Goal: Transaction & Acquisition: Purchase product/service

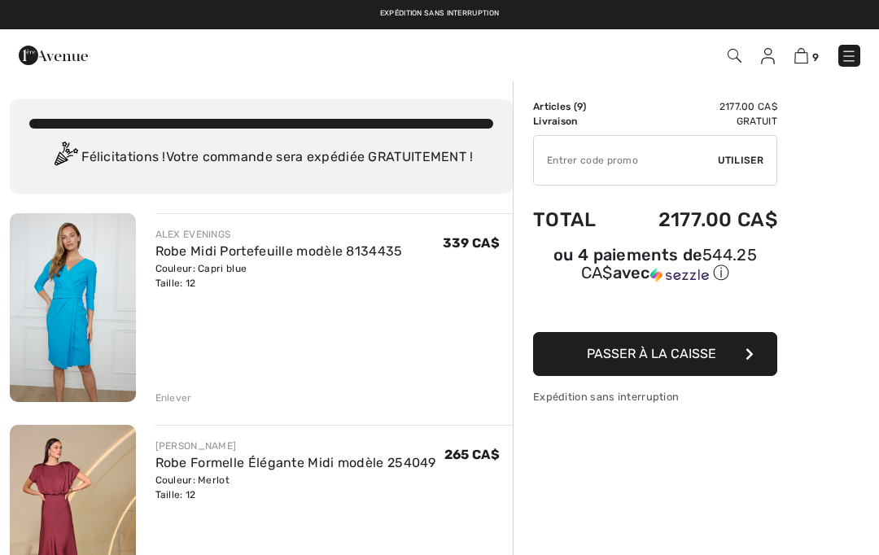
click at [48, 59] on img at bounding box center [53, 55] width 69 height 33
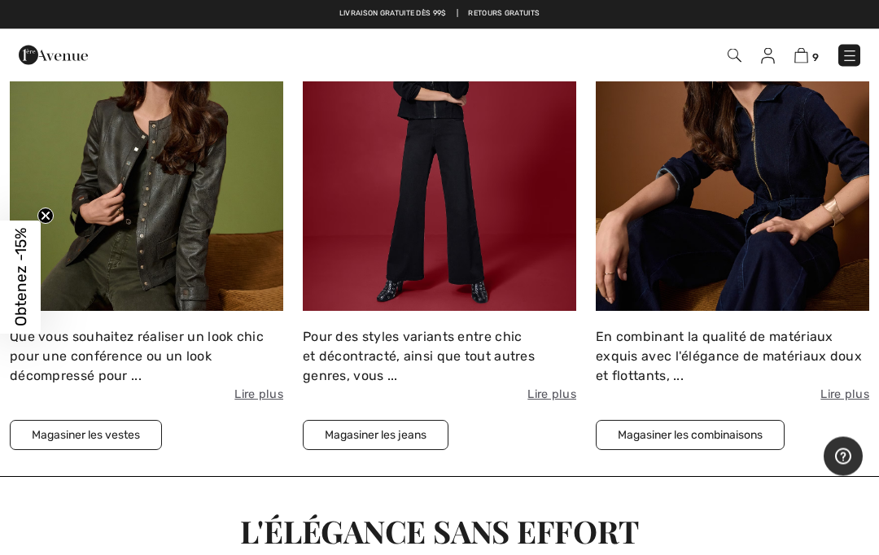
scroll to position [1780, 0]
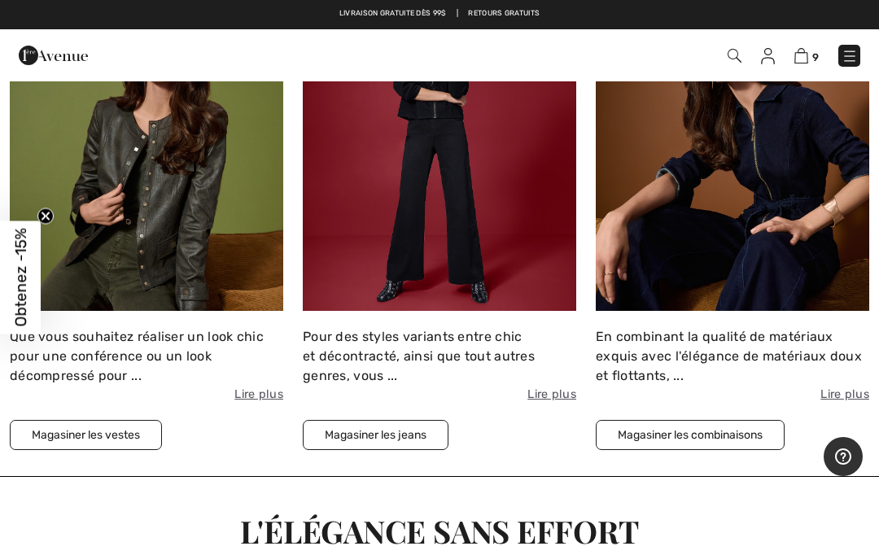
click at [77, 426] on button "Magasiner les vestes" at bounding box center [86, 435] width 152 height 30
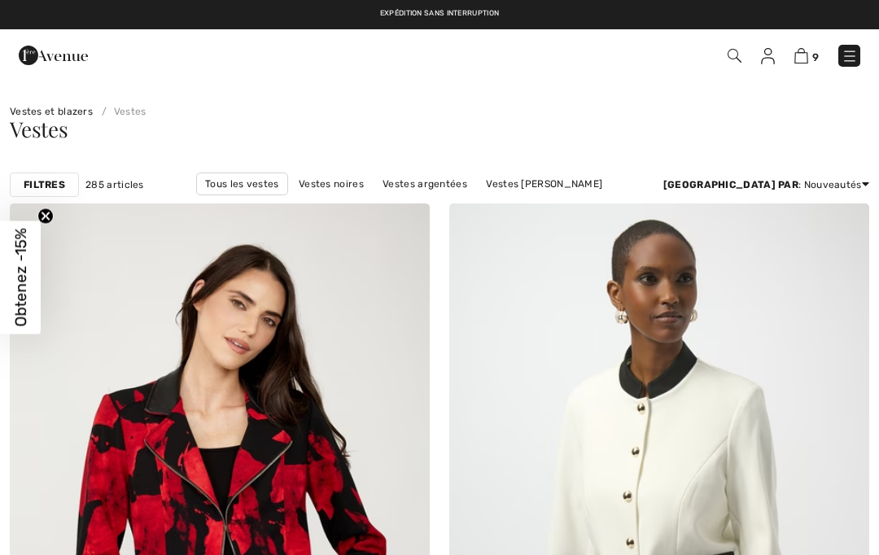
checkbox input "true"
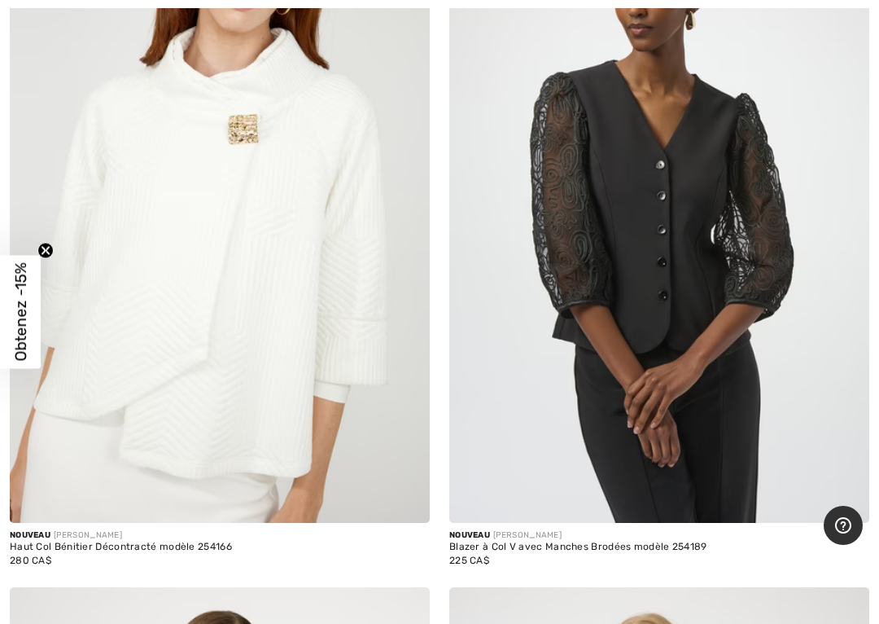
scroll to position [6881, 0]
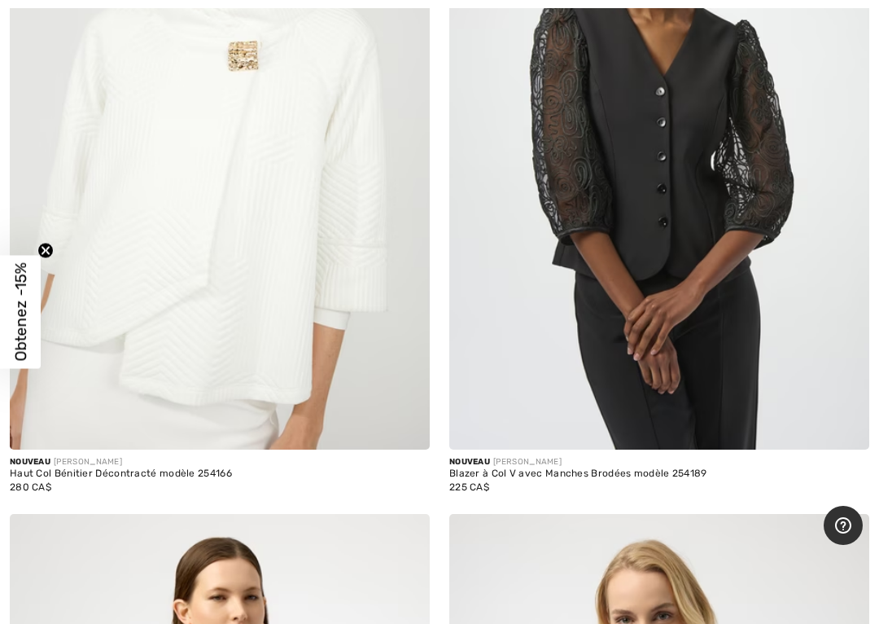
click at [80, 299] on img at bounding box center [220, 134] width 420 height 630
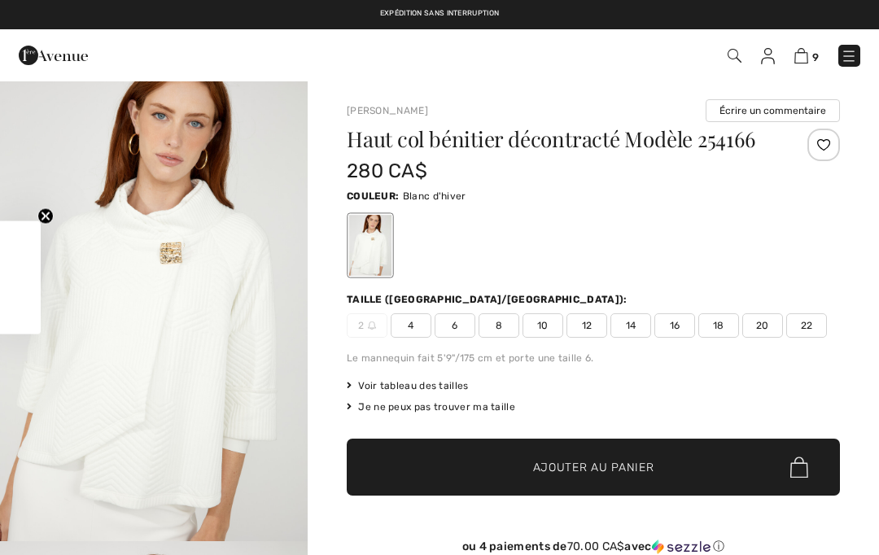
checkbox input "true"
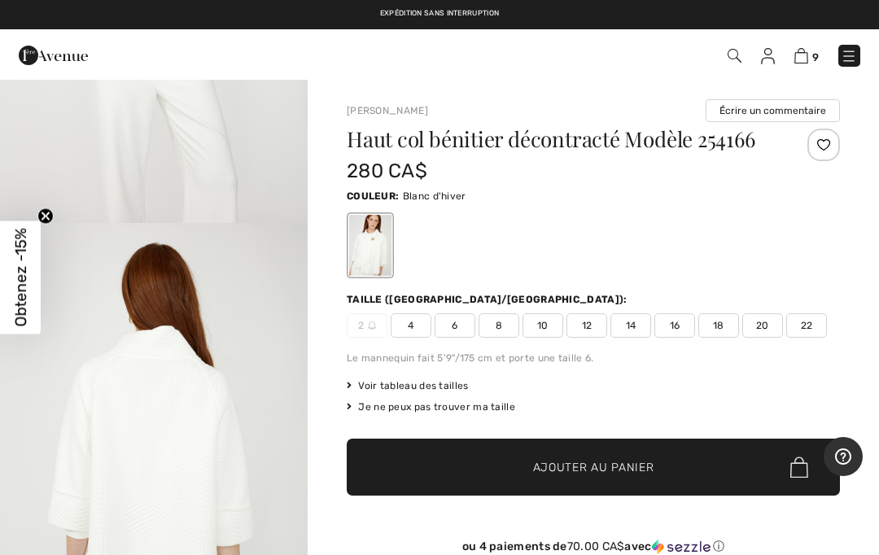
scroll to position [958, 0]
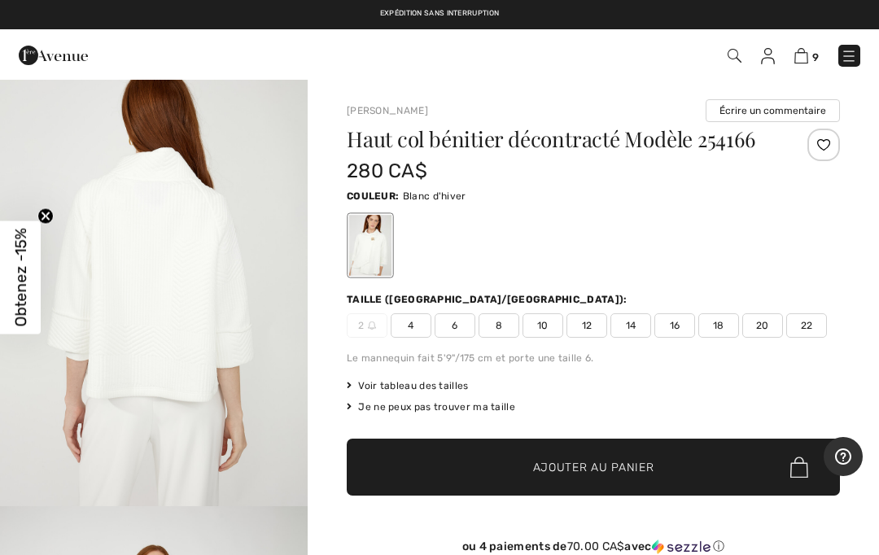
click at [59, 345] on img "3 / 4" at bounding box center [154, 276] width 308 height 462
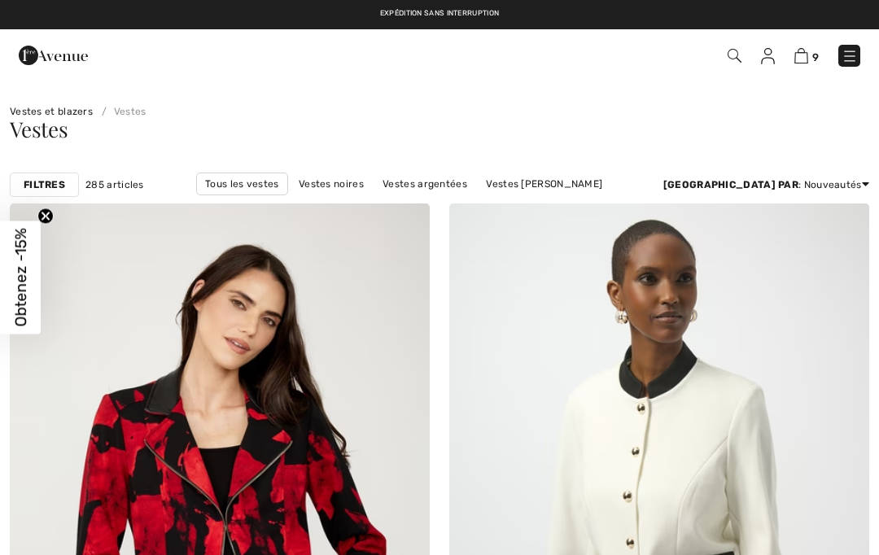
checkbox input "true"
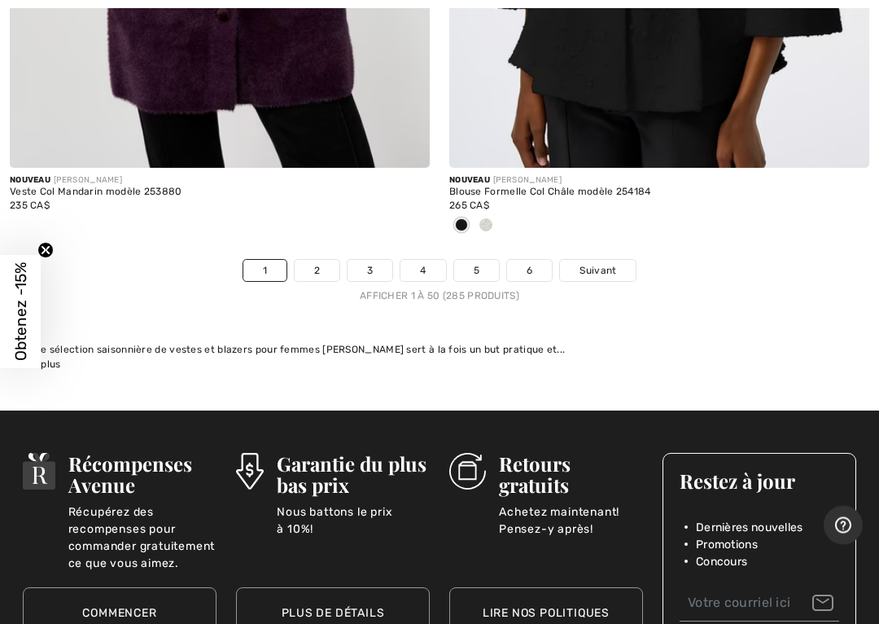
scroll to position [18192, 0]
click at [315, 260] on link "2" at bounding box center [317, 270] width 45 height 21
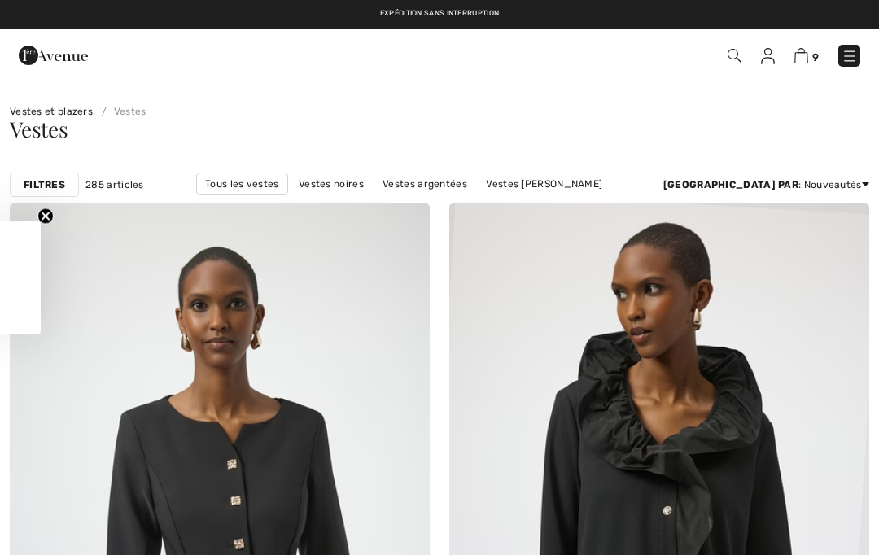
checkbox input "true"
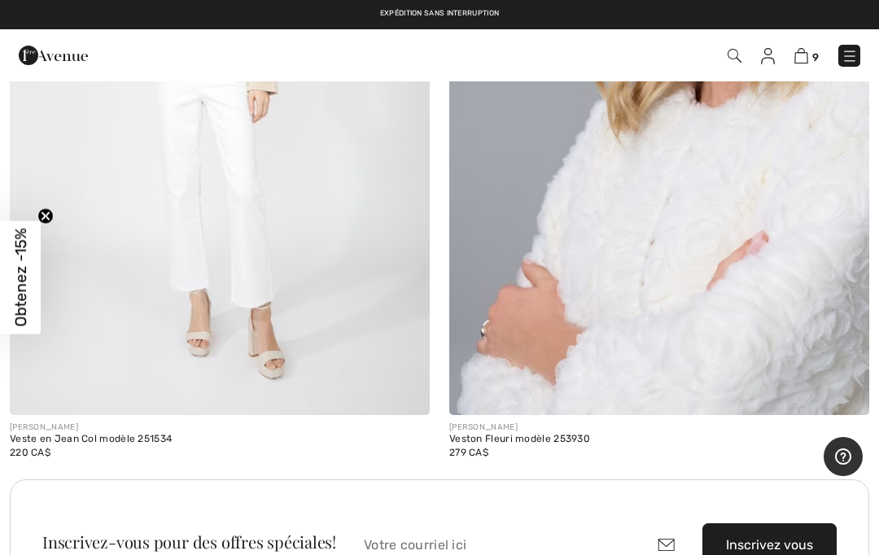
scroll to position [17092, 0]
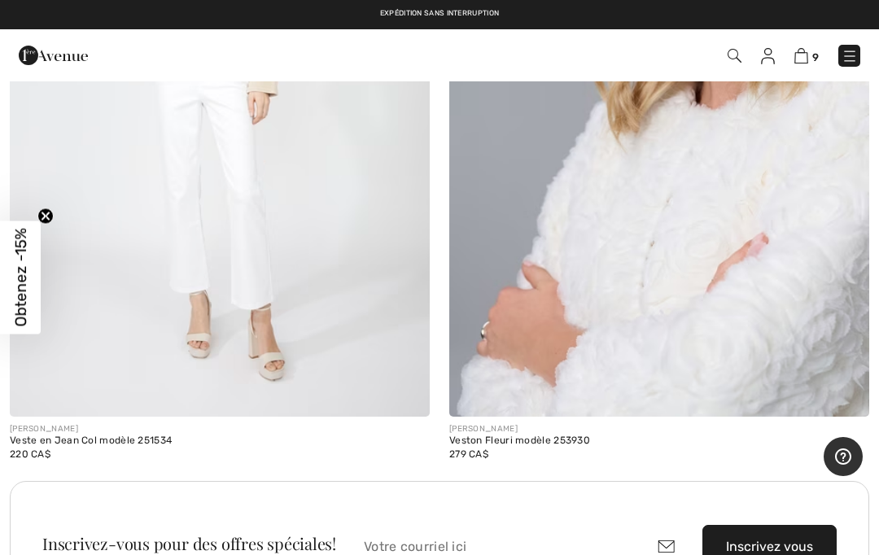
click at [728, 309] on img at bounding box center [660, 102] width 420 height 630
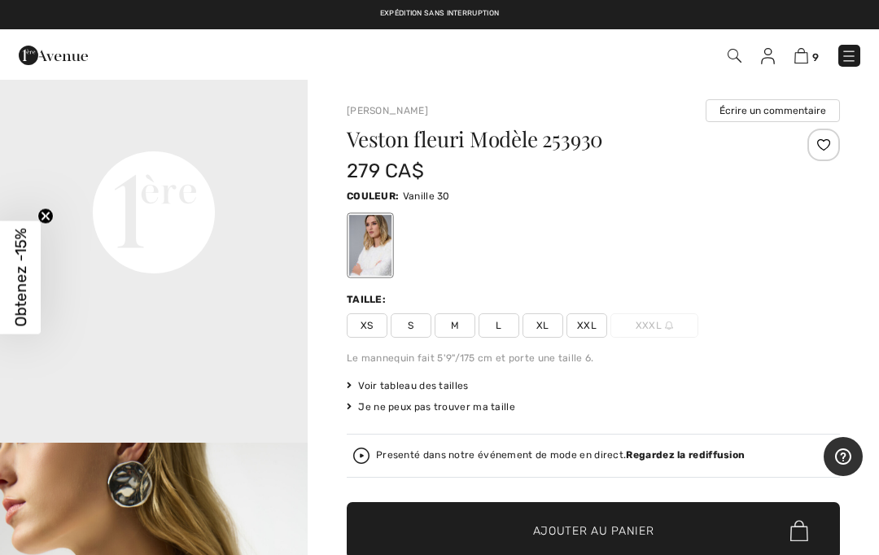
scroll to position [1022, 0]
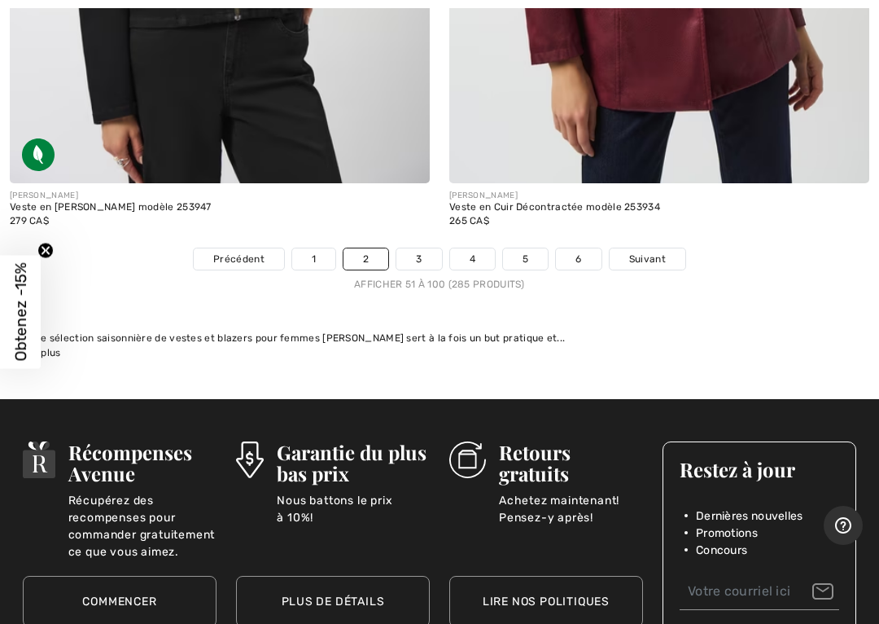
scroll to position [18217, 0]
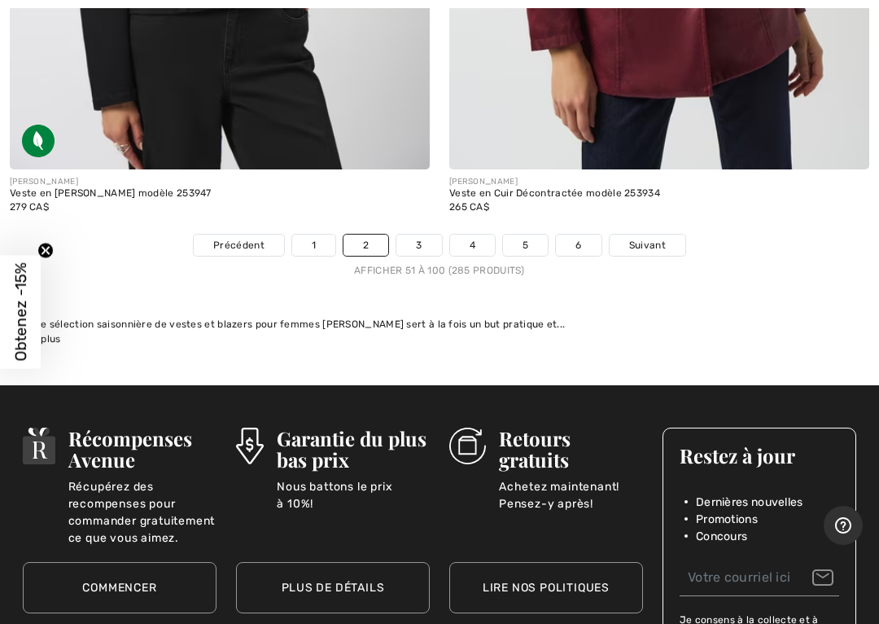
click at [414, 235] on link "3" at bounding box center [419, 245] width 45 height 21
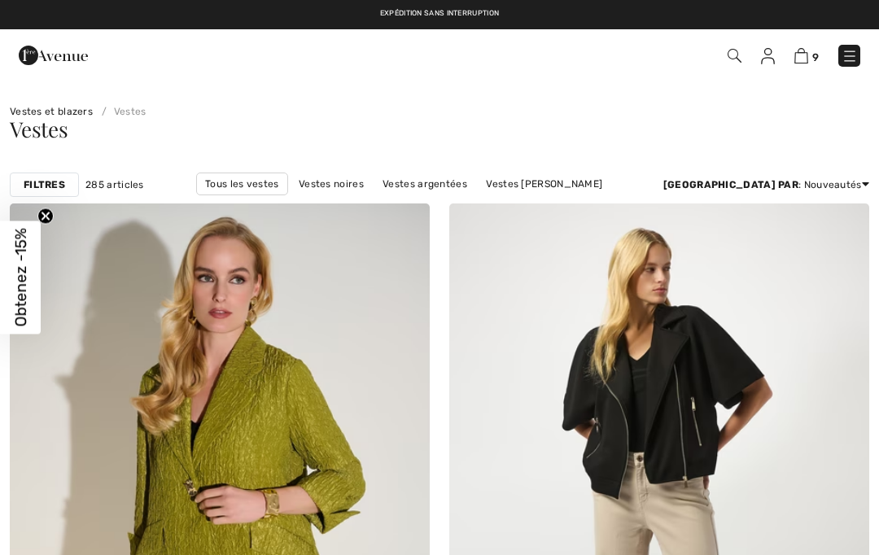
checkbox input "true"
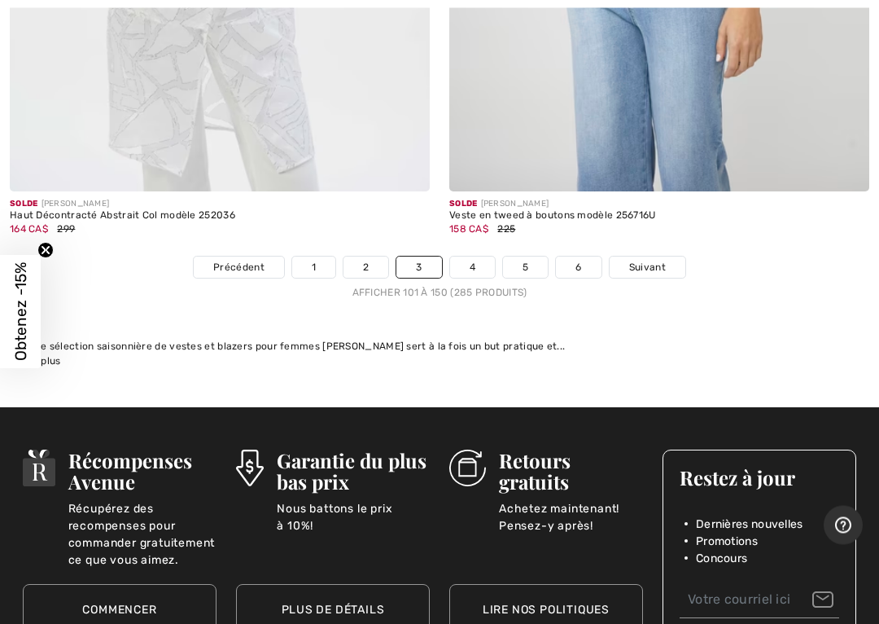
scroll to position [18195, 0]
click at [478, 257] on link "4" at bounding box center [472, 267] width 45 height 21
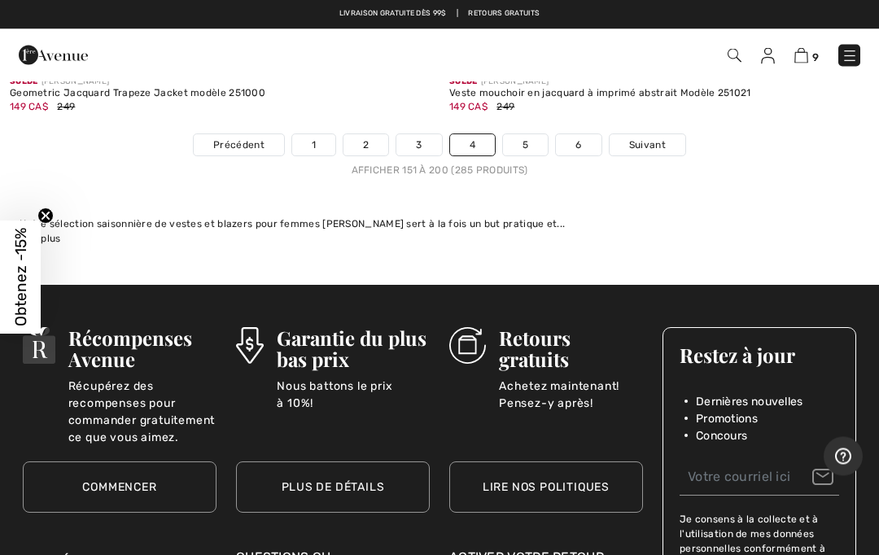
scroll to position [18260, 0]
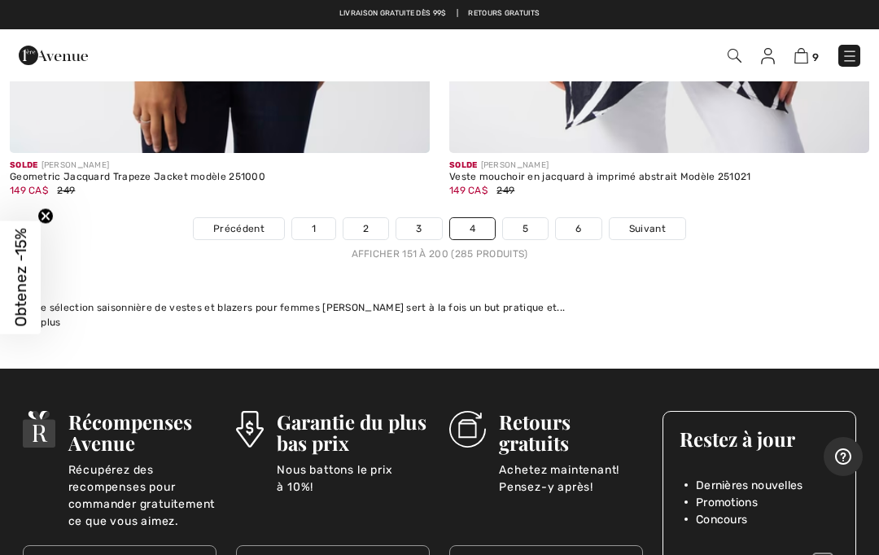
click at [531, 218] on link "5" at bounding box center [525, 228] width 45 height 21
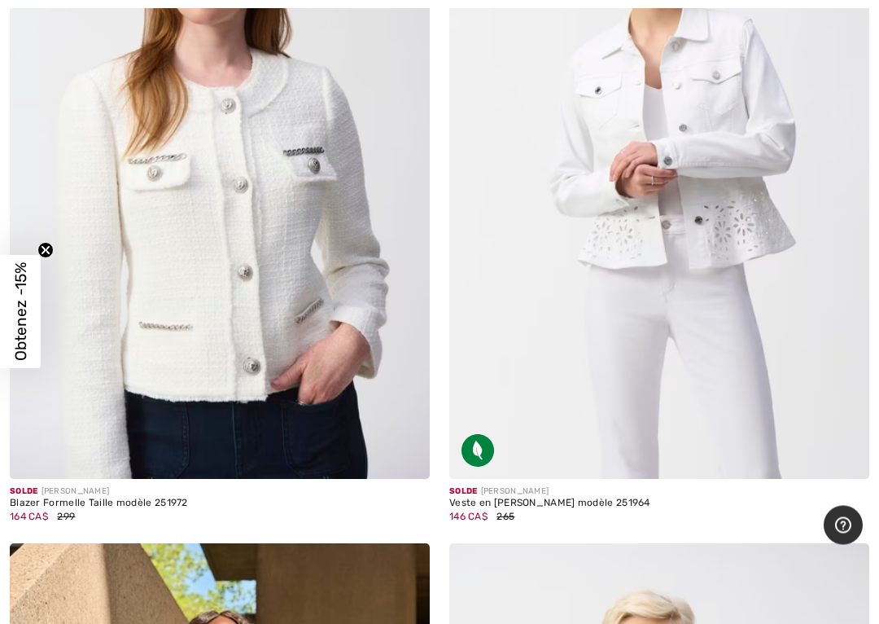
scroll to position [365, 0]
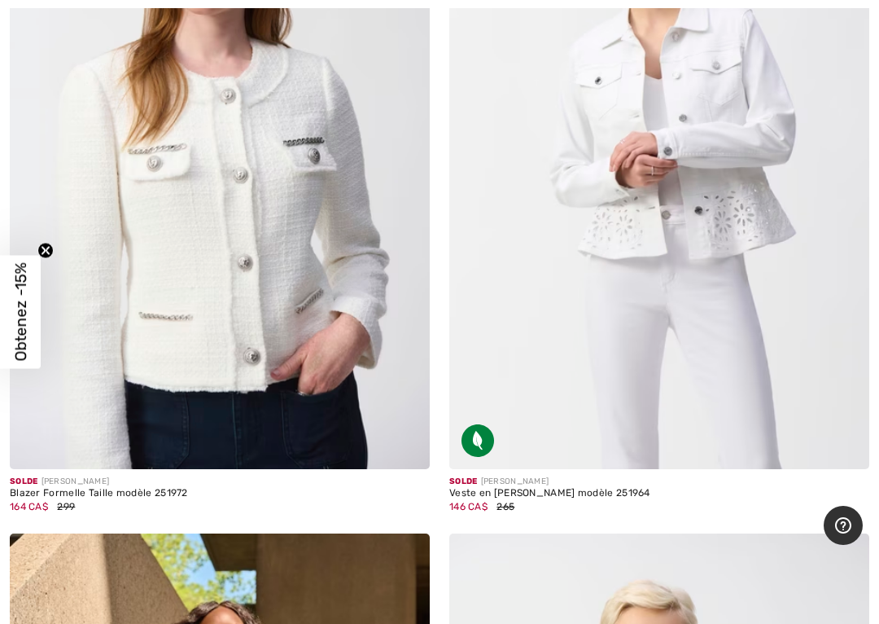
click at [102, 317] on img at bounding box center [220, 154] width 420 height 630
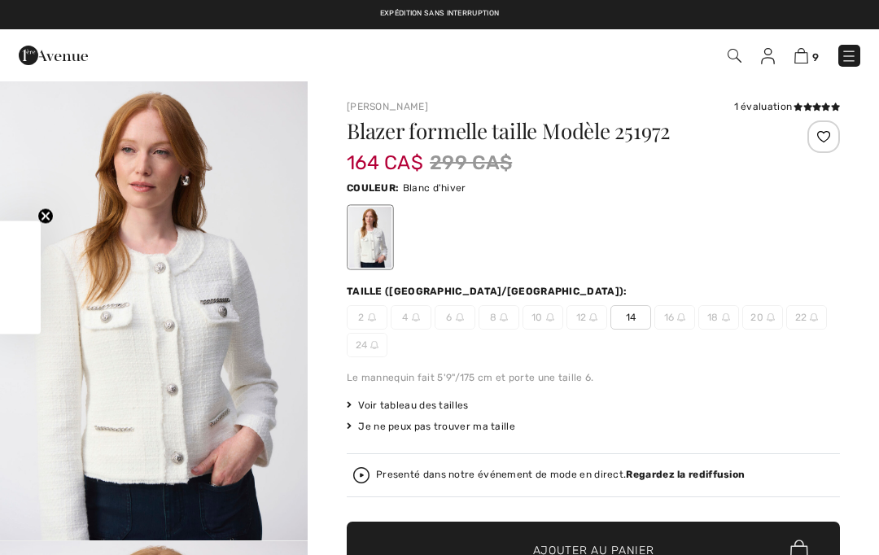
checkbox input "true"
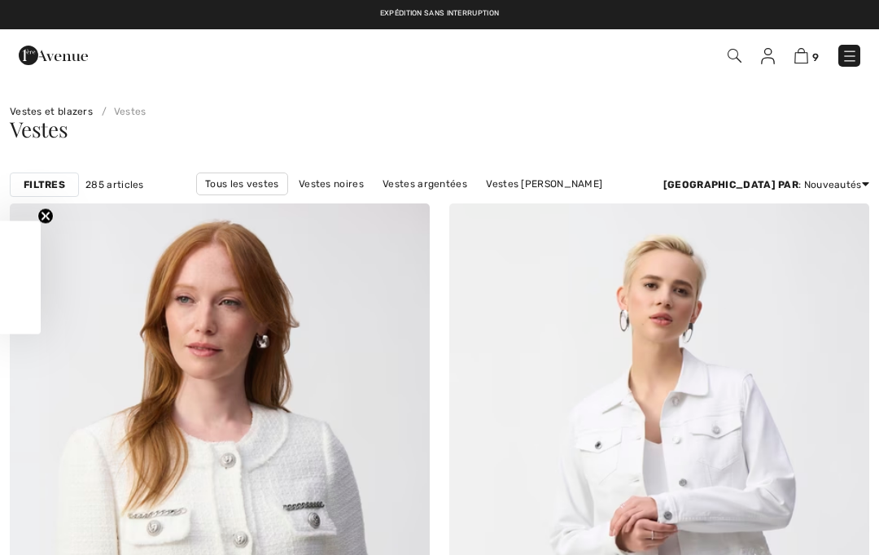
checkbox input "true"
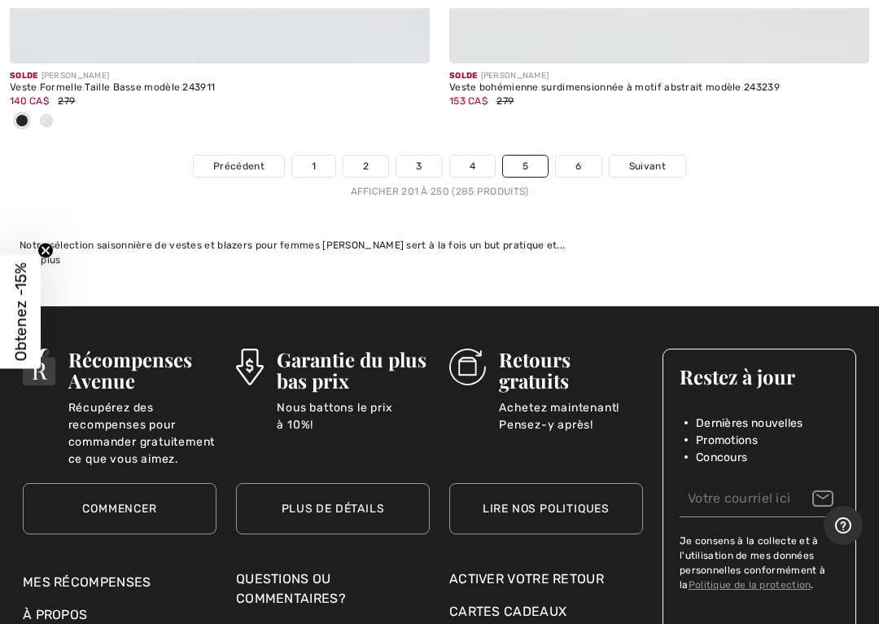
scroll to position [18190, 0]
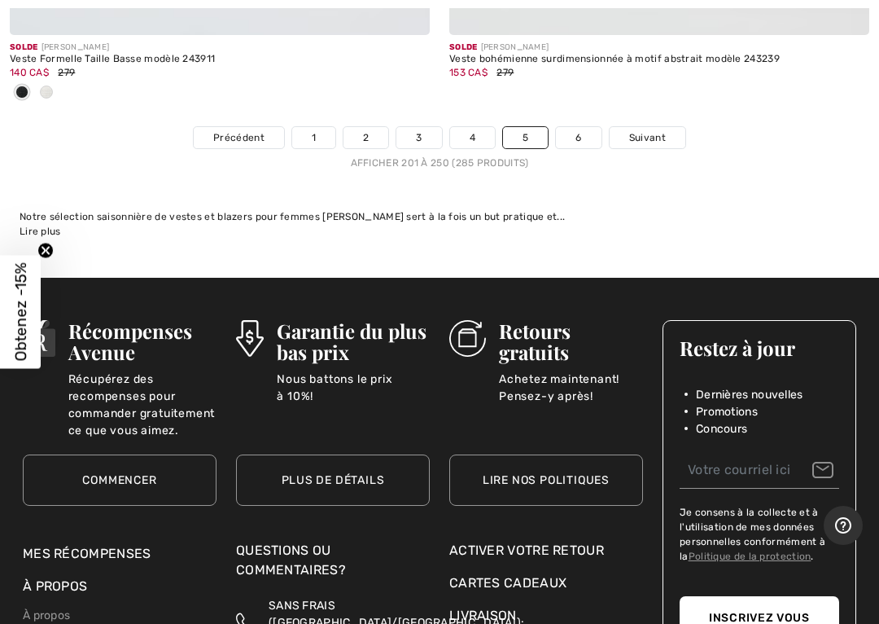
click at [585, 130] on link "6" at bounding box center [578, 137] width 45 height 21
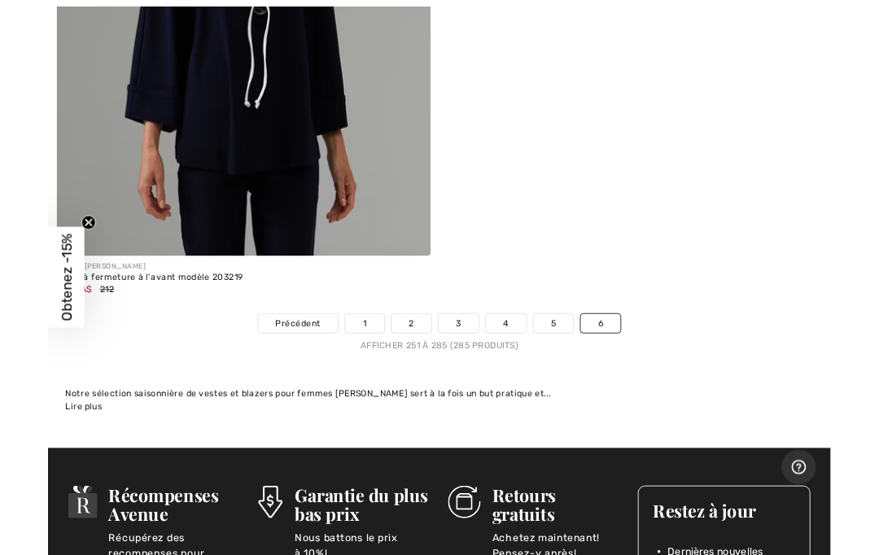
scroll to position [12479, 0]
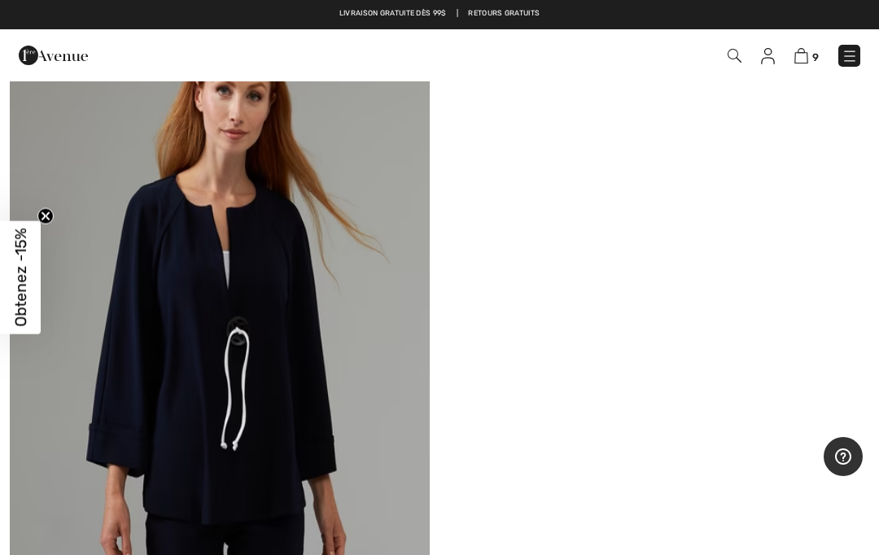
click at [805, 60] on img at bounding box center [802, 55] width 14 height 15
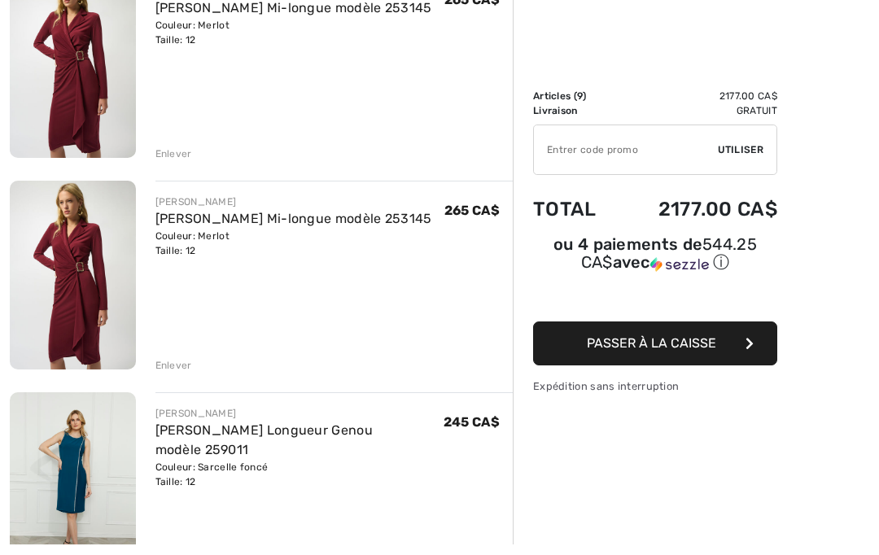
scroll to position [1090, 0]
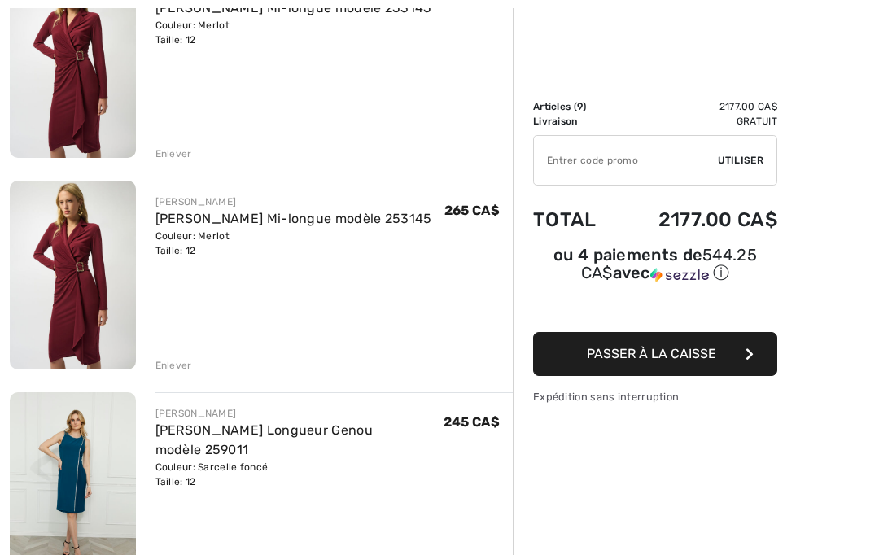
click at [176, 365] on div "Enlever" at bounding box center [174, 365] width 37 height 15
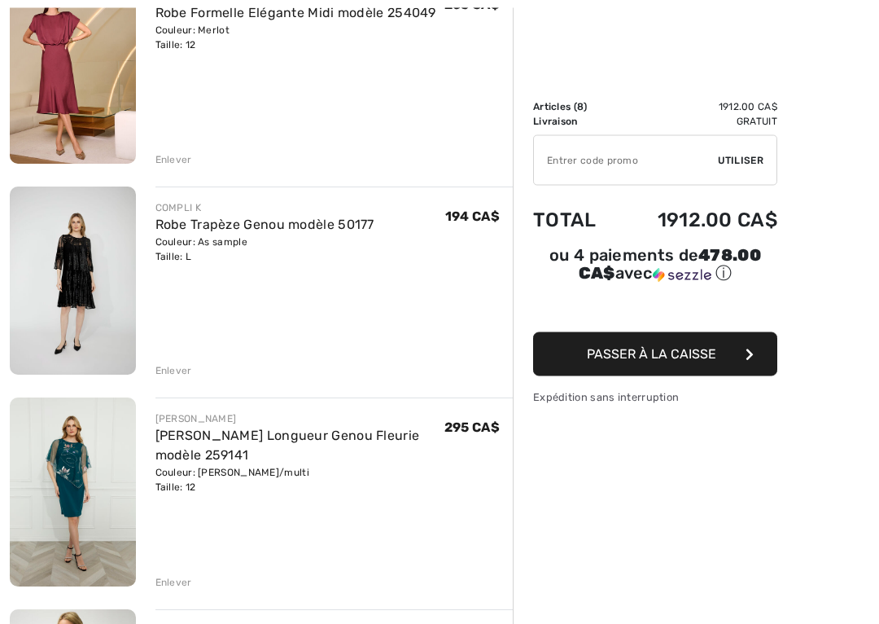
scroll to position [476, 0]
